Goal: Information Seeking & Learning: Learn about a topic

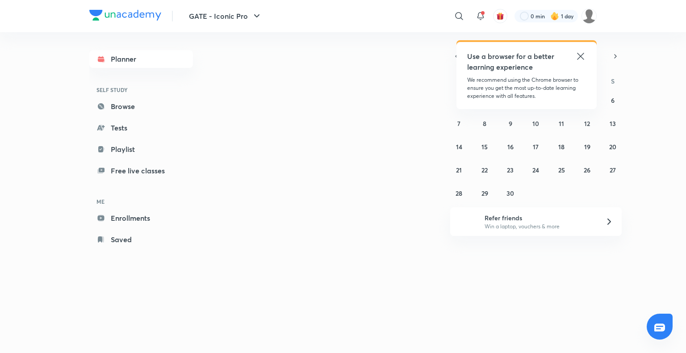
click at [581, 54] on icon at bounding box center [580, 56] width 11 height 11
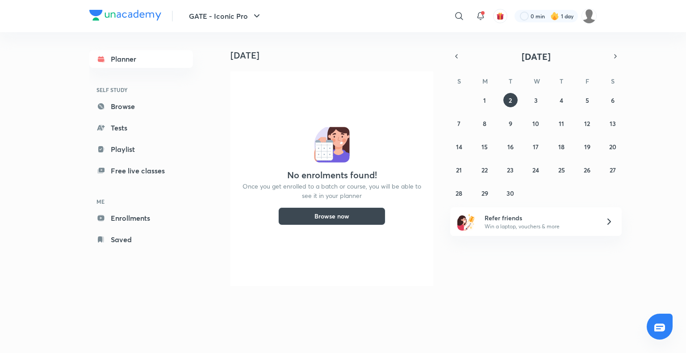
click at [348, 43] on div "[DATE]" at bounding box center [329, 46] width 222 height 29
click at [477, 21] on icon at bounding box center [480, 16] width 11 height 11
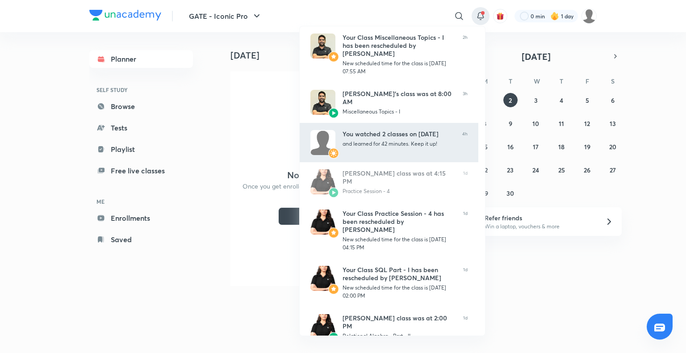
click at [385, 138] on div "You watched 2 classes on September 01" at bounding box center [399, 134] width 113 height 8
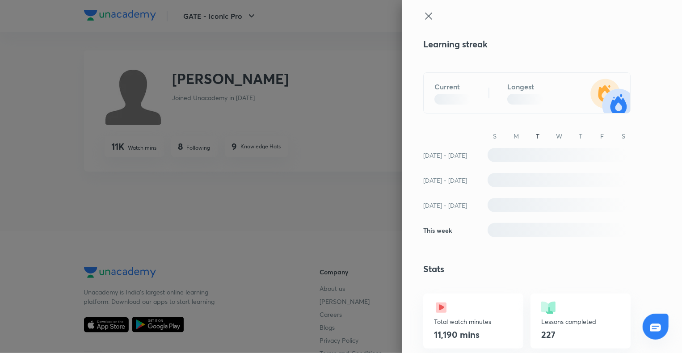
click at [425, 17] on icon at bounding box center [428, 16] width 7 height 7
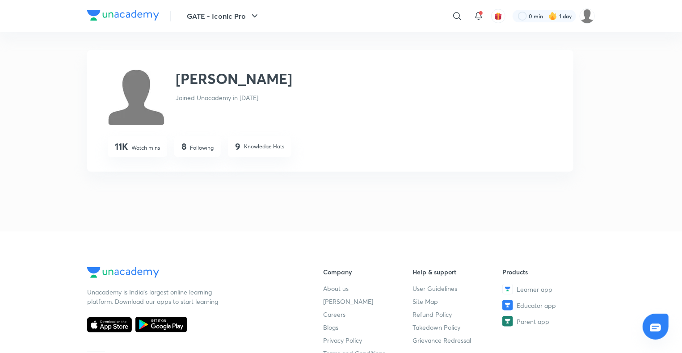
click at [243, 26] on div "GATE - Iconic Pro ​ 0 min 1 day" at bounding box center [340, 16] width 507 height 32
click at [248, 21] on button "GATE - Iconic Pro" at bounding box center [223, 16] width 84 height 18
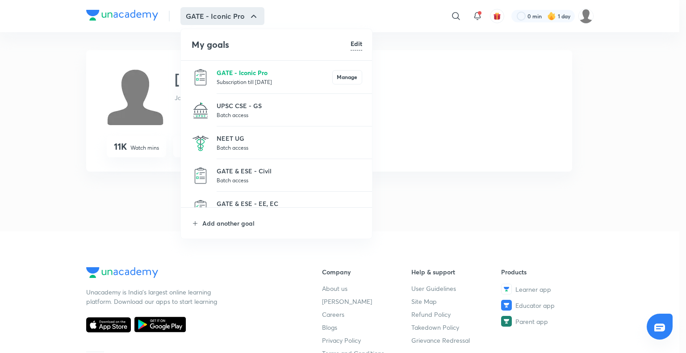
click at [241, 71] on p "GATE - Iconic Pro" at bounding box center [275, 72] width 116 height 9
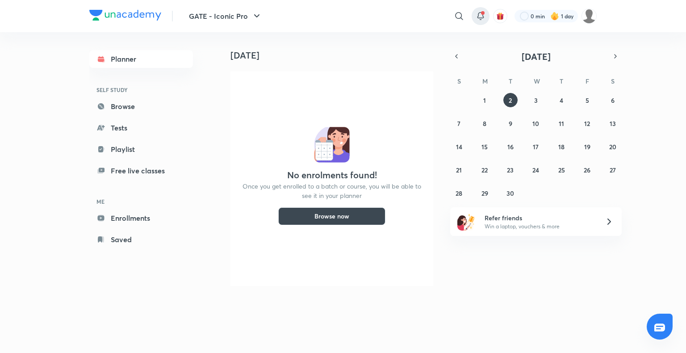
click at [479, 13] on icon at bounding box center [480, 16] width 11 height 11
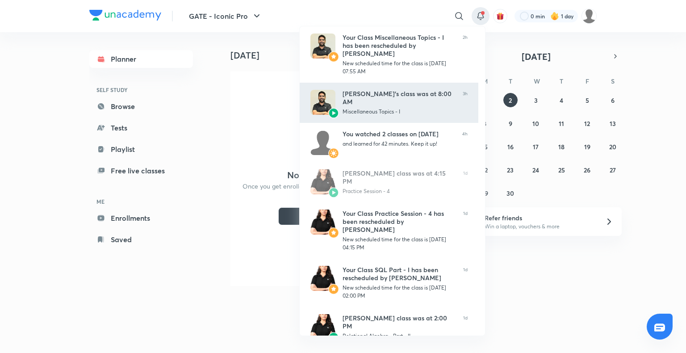
click at [391, 90] on div "Gurupal Singh Chawla’s class was at 8:00 AM" at bounding box center [399, 98] width 113 height 16
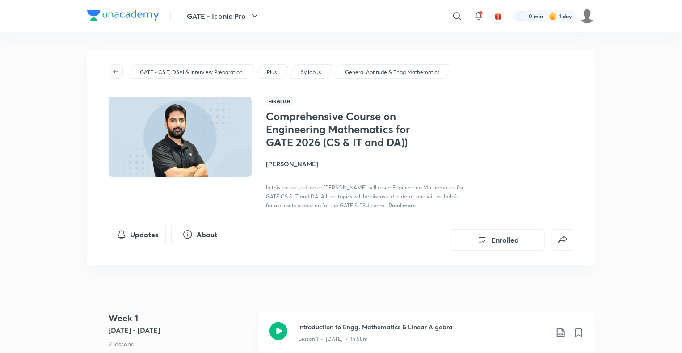
click at [116, 70] on icon "button" at bounding box center [115, 71] width 7 height 7
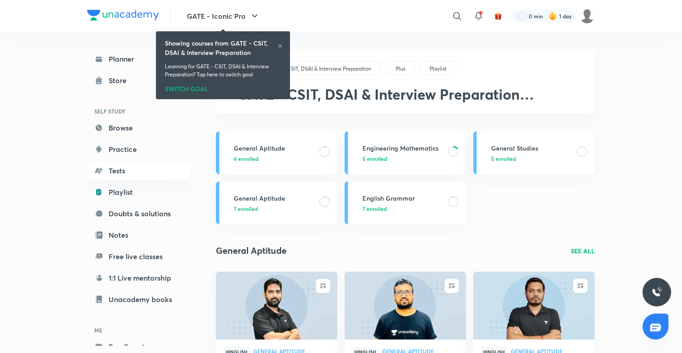
click at [281, 45] on icon at bounding box center [280, 46] width 4 height 4
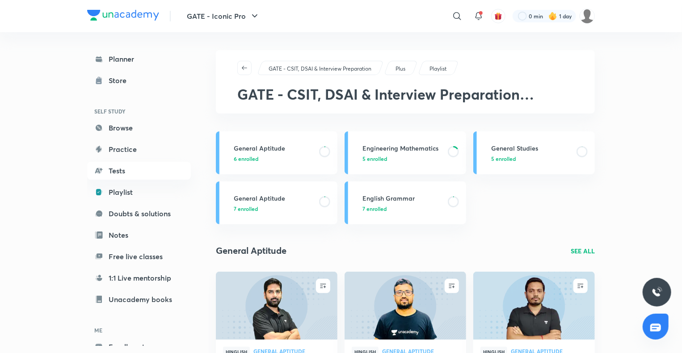
scroll to position [49, 0]
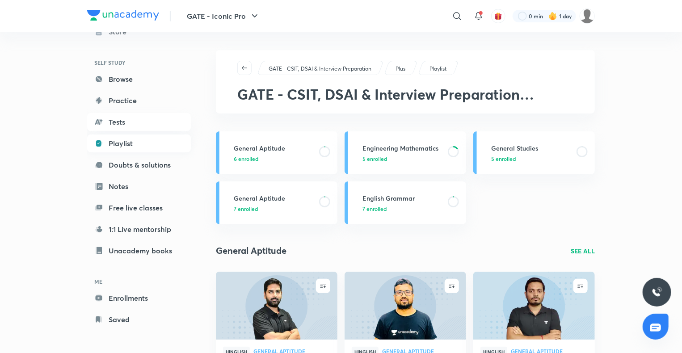
click at [126, 151] on link "Playlist" at bounding box center [139, 143] width 104 height 18
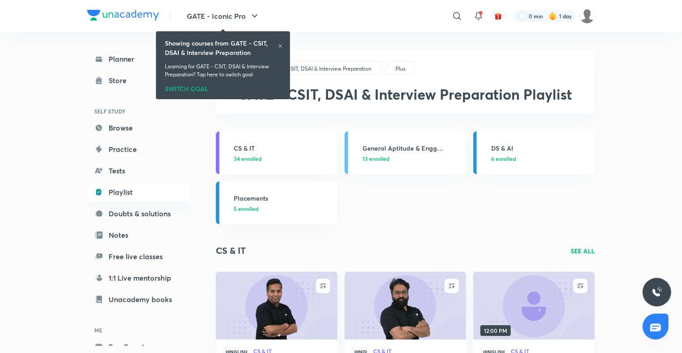
click at [281, 48] on icon at bounding box center [279, 45] width 5 height 5
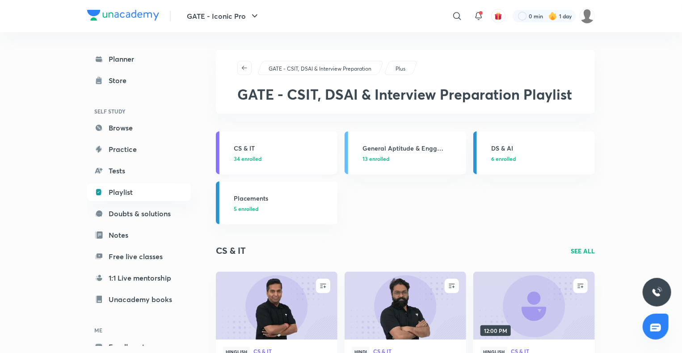
click at [246, 151] on h3 "CS & IT" at bounding box center [283, 147] width 98 height 9
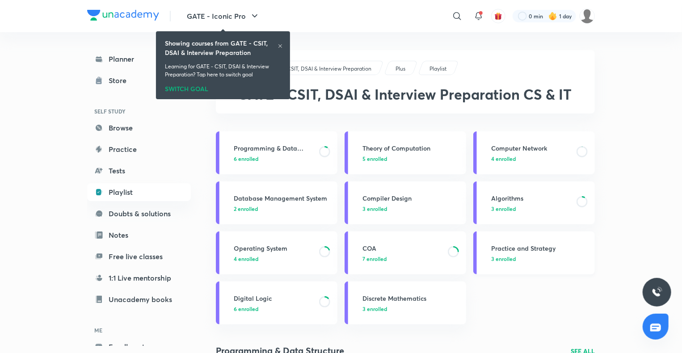
click at [505, 249] on h3 "Practice and Strategy" at bounding box center [540, 247] width 98 height 9
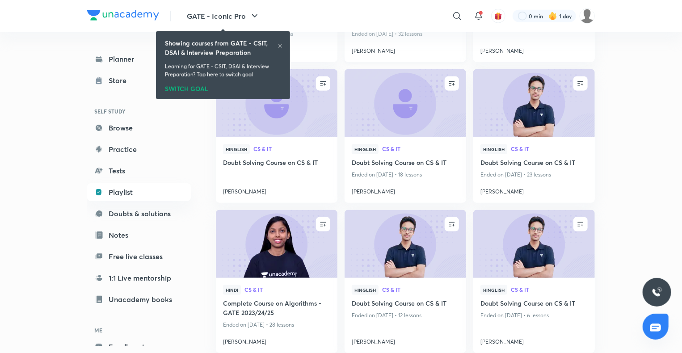
scroll to position [482, 0]
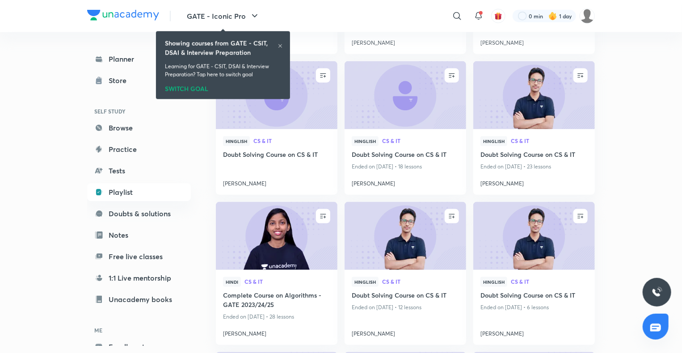
click at [277, 43] on icon at bounding box center [279, 45] width 5 height 5
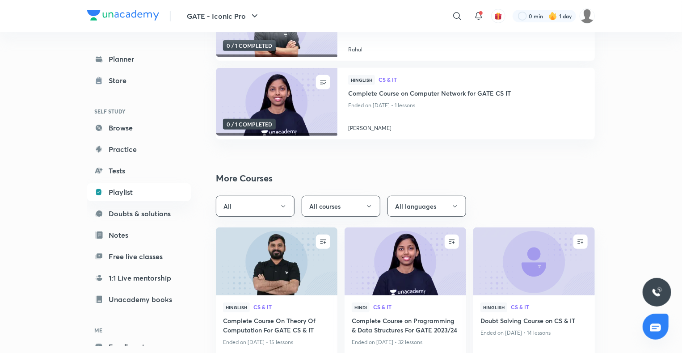
scroll to position [0, 0]
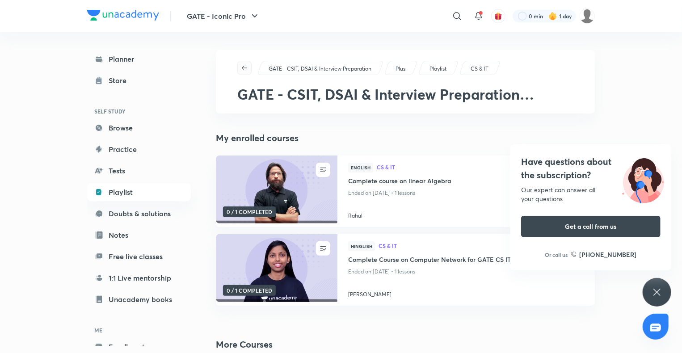
click at [243, 71] on icon "button" at bounding box center [244, 67] width 7 height 7
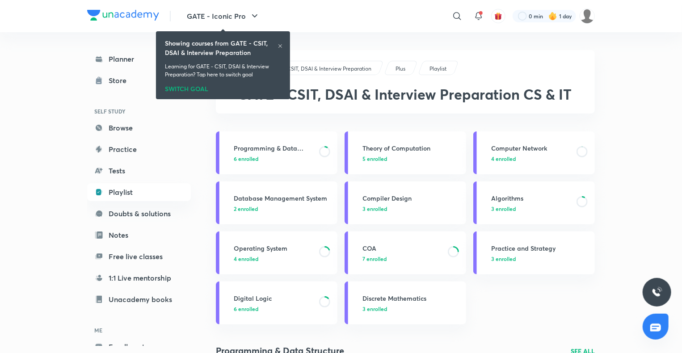
click at [279, 48] on icon at bounding box center [279, 45] width 5 height 5
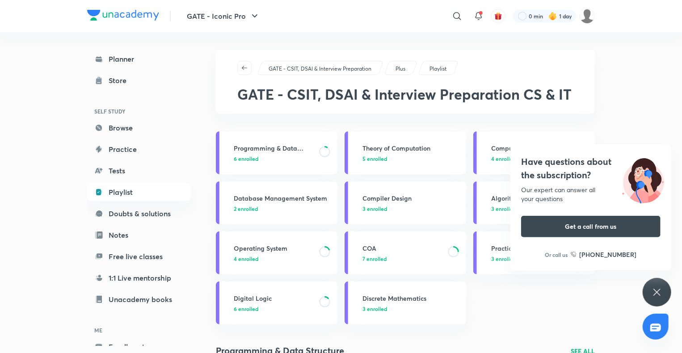
click at [653, 287] on icon at bounding box center [656, 292] width 11 height 11
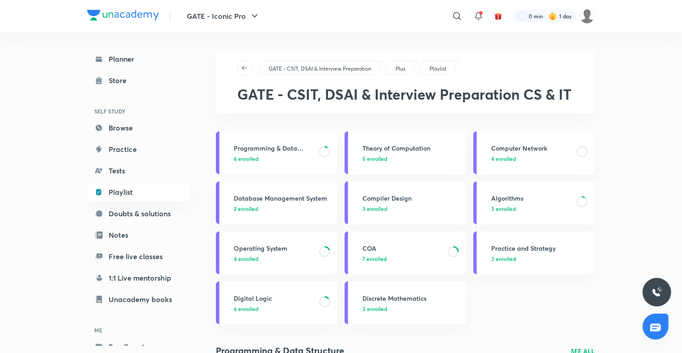
click at [275, 151] on h3 "Programming & Data Structure" at bounding box center [274, 147] width 80 height 9
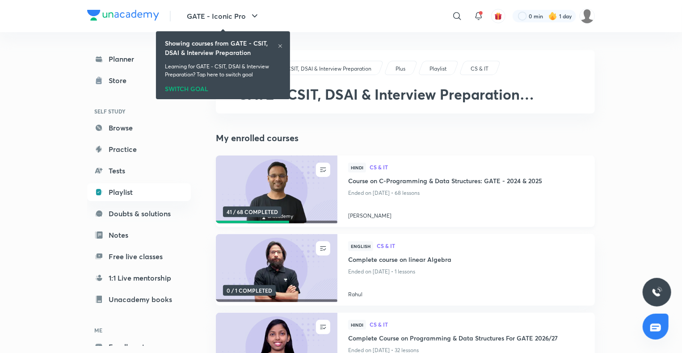
click at [375, 182] on h4 "Course on C-Programming & Data Structures: GATE - 2024 & 2025" at bounding box center [466, 181] width 236 height 11
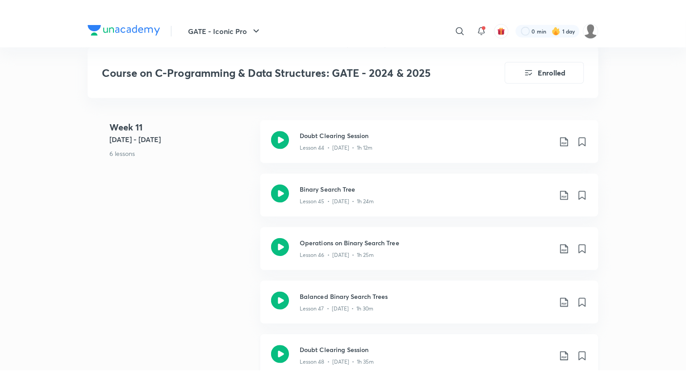
scroll to position [3449, 0]
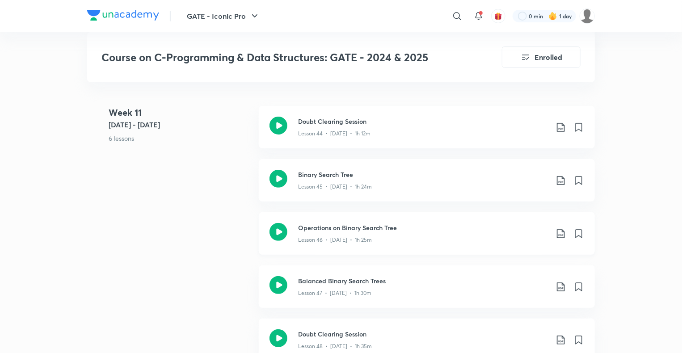
click at [365, 226] on h3 "Operations on Binary Search Tree" at bounding box center [423, 227] width 250 height 9
